Goal: Transaction & Acquisition: Purchase product/service

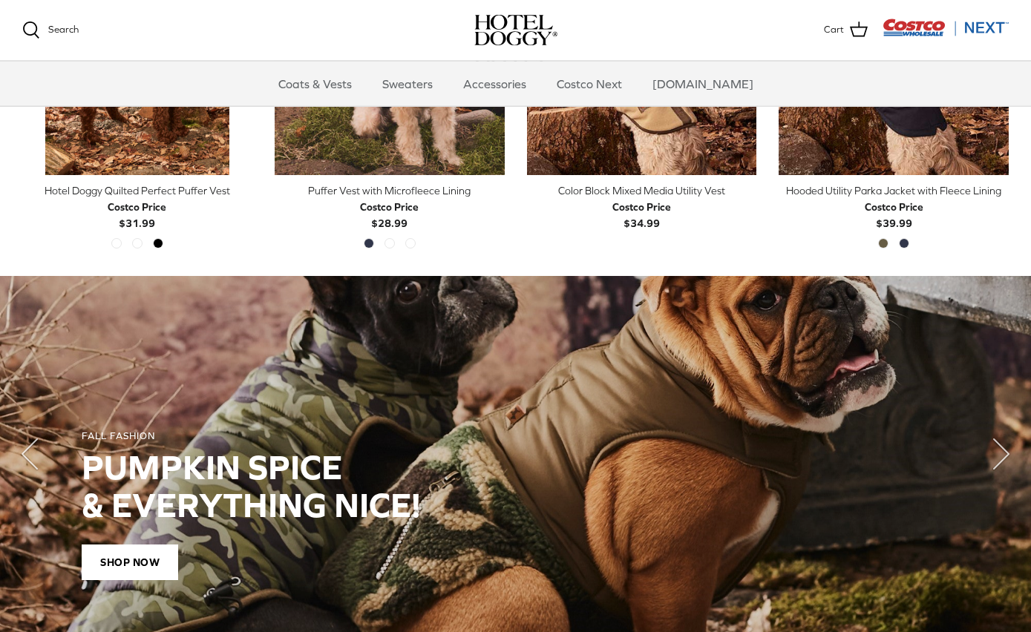
scroll to position [871, 0]
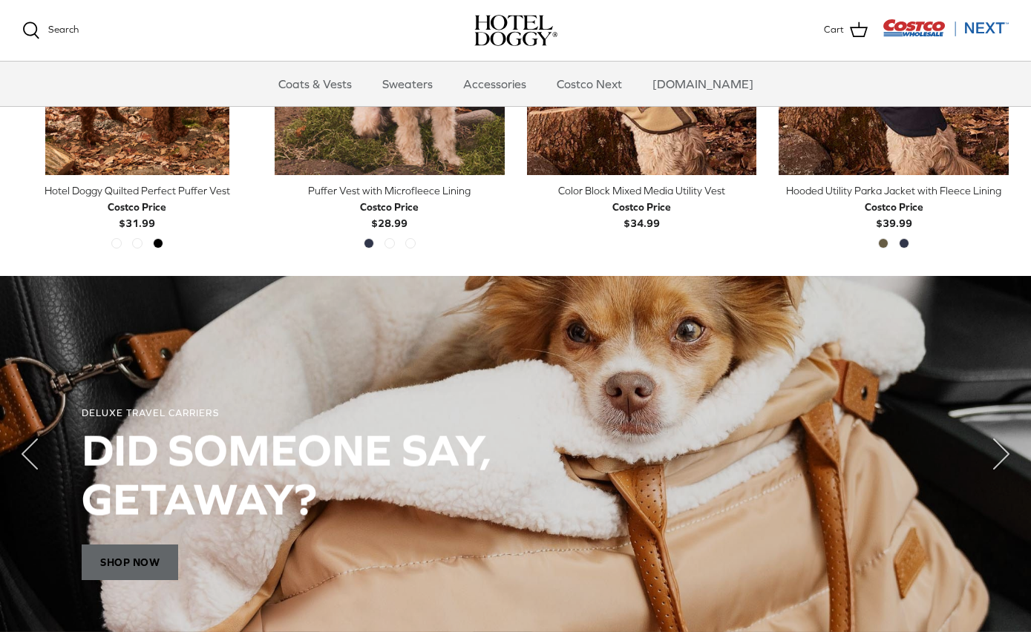
click at [166, 569] on span "Shop Now" at bounding box center [130, 563] width 96 height 36
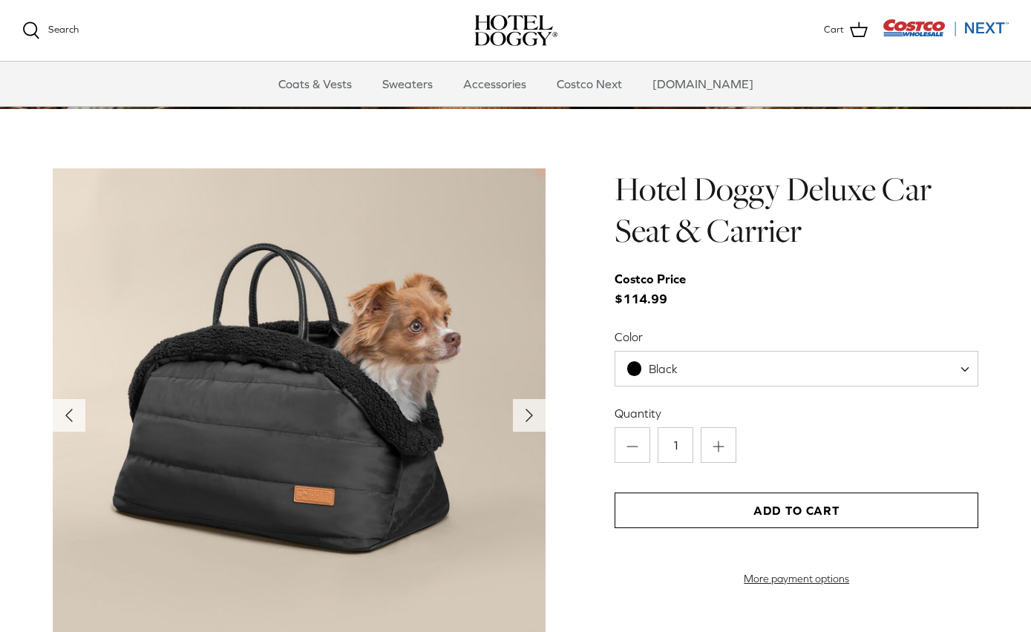
scroll to position [1393, 0]
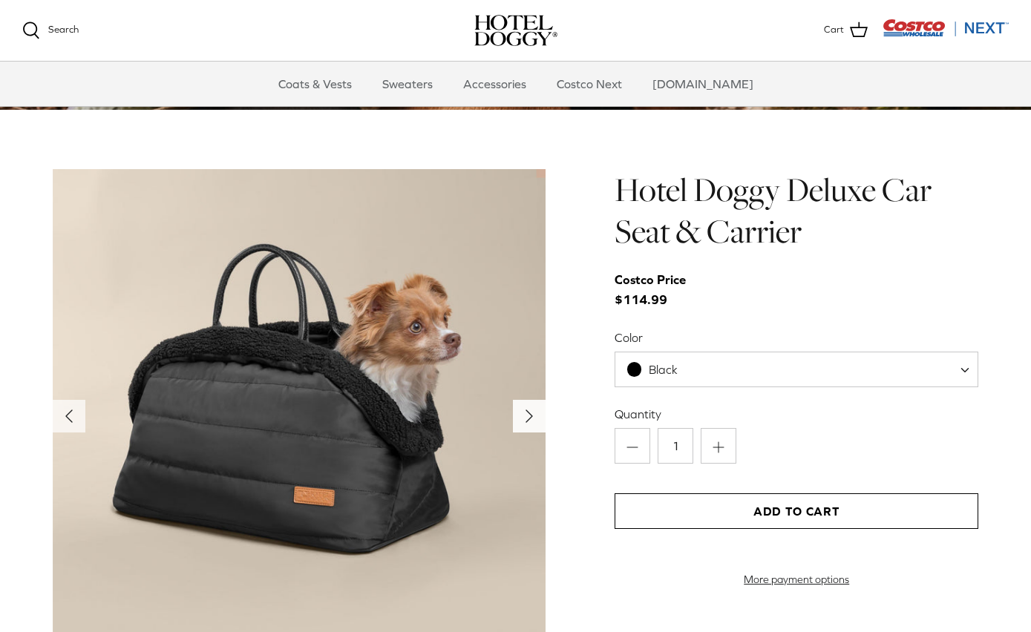
click at [526, 414] on icon "Right" at bounding box center [529, 416] width 24 height 24
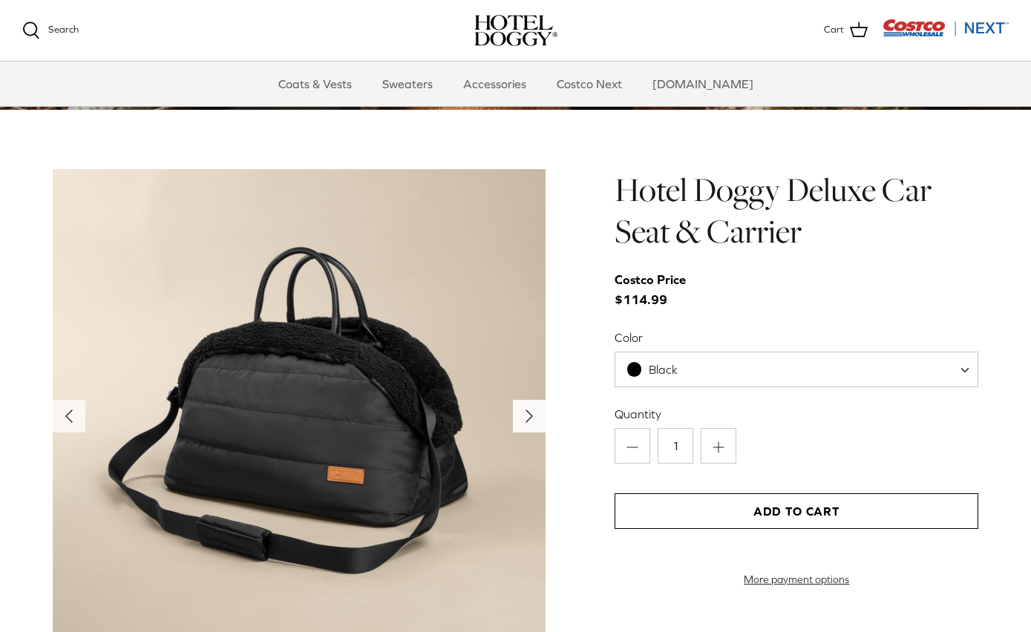
click at [526, 414] on icon "Right" at bounding box center [529, 416] width 24 height 24
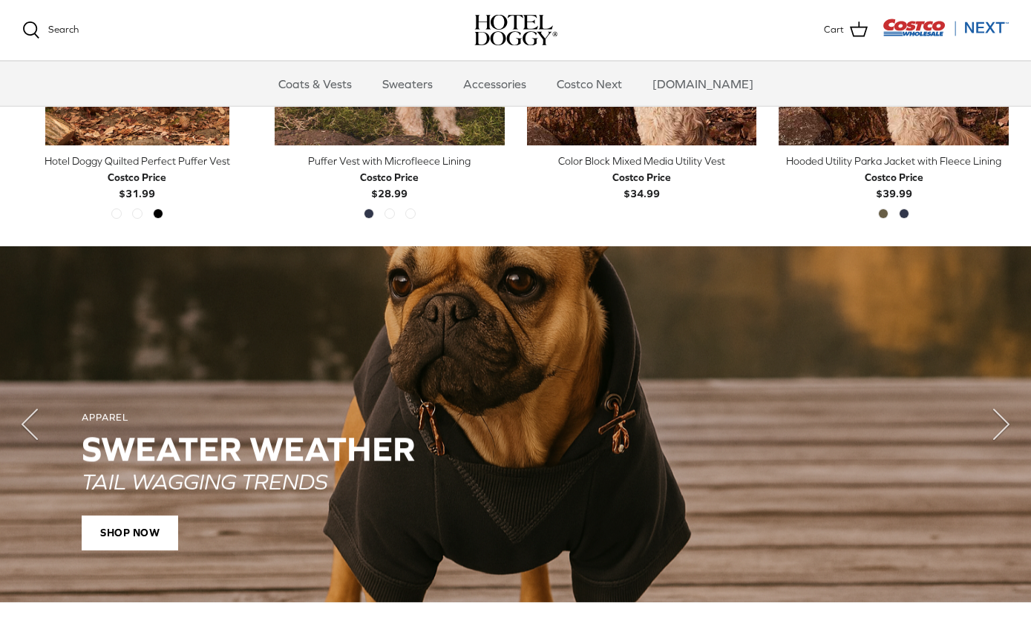
scroll to position [901, 0]
click at [135, 533] on span "SHOP NOW" at bounding box center [130, 533] width 96 height 36
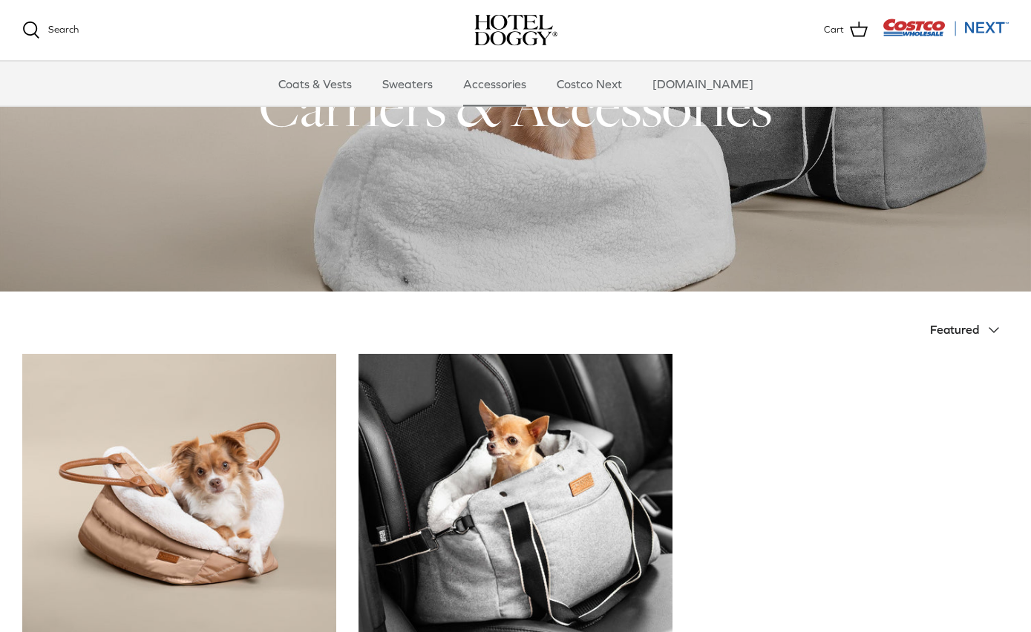
scroll to position [99, 0]
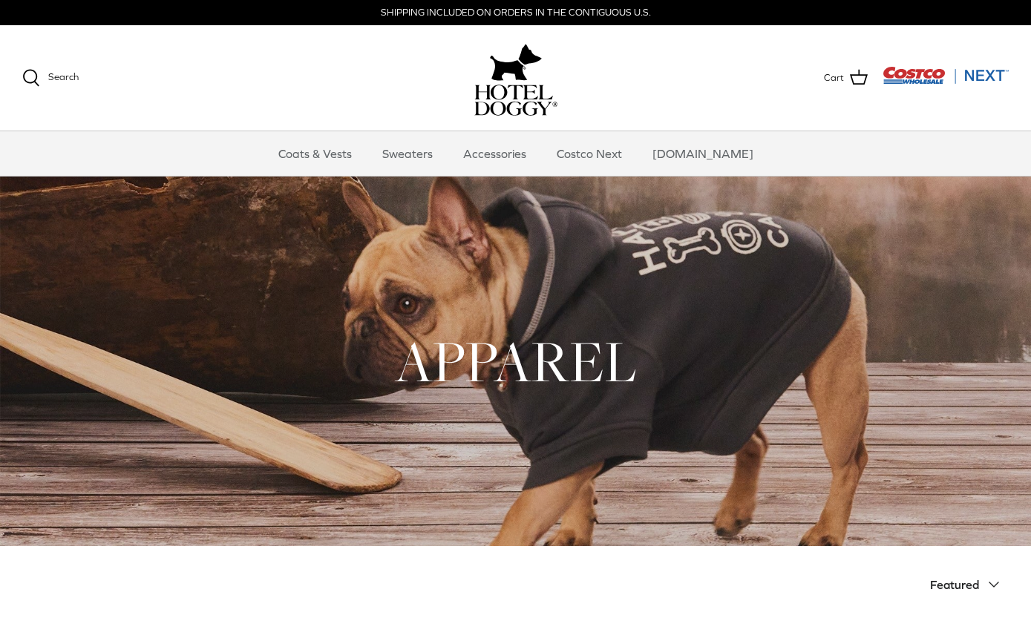
click at [436, 522] on div at bounding box center [515, 361] width 1031 height 369
click at [482, 329] on h1 "APPAREL" at bounding box center [515, 361] width 986 height 73
click at [420, 152] on link "Sweaters" at bounding box center [407, 153] width 77 height 45
click at [347, 154] on link "Coats & Vests" at bounding box center [315, 153] width 100 height 45
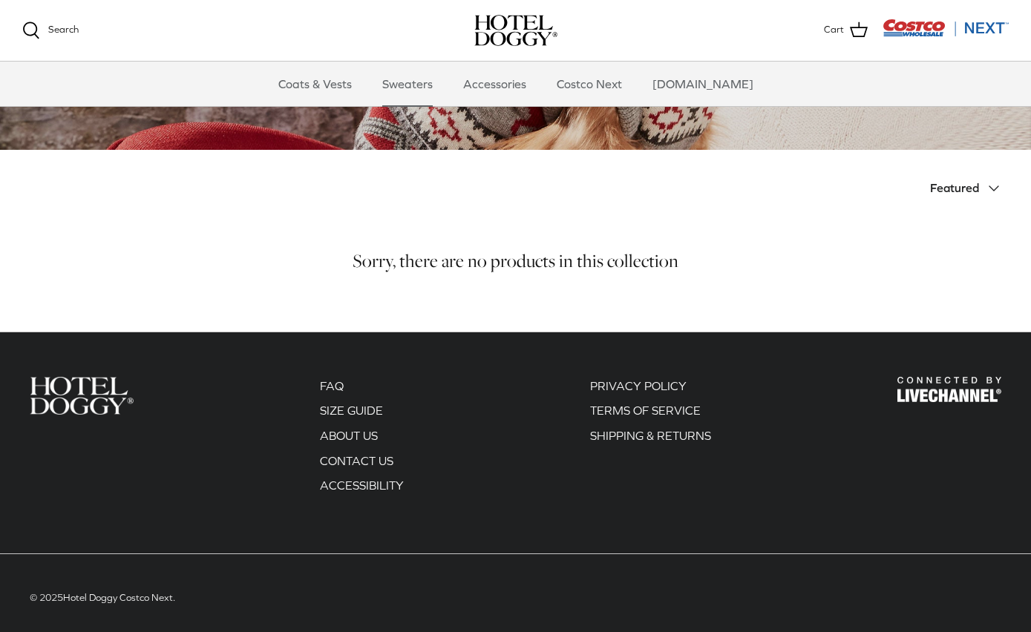
scroll to position [252, 0]
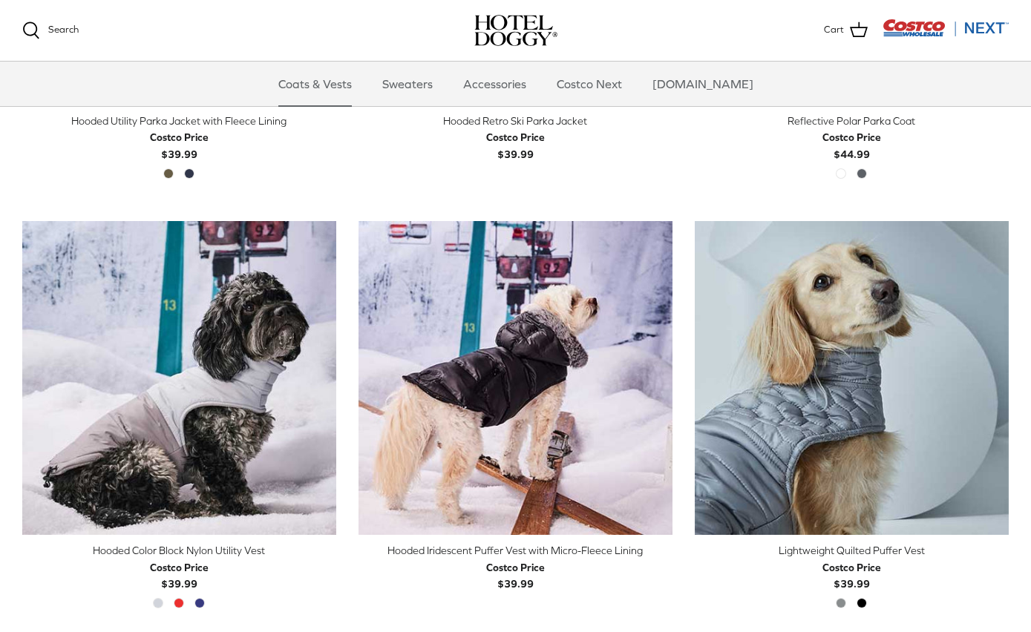
scroll to position [1095, 0]
